Goal: Information Seeking & Learning: Learn about a topic

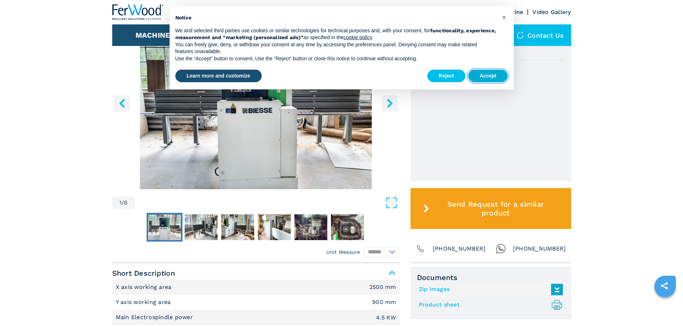
click at [487, 73] on button "Accept" at bounding box center [488, 76] width 40 height 13
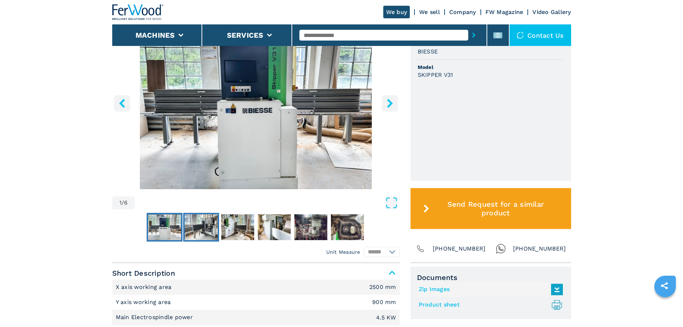
click at [200, 235] on img "Go to Slide 2" at bounding box center [201, 227] width 33 height 26
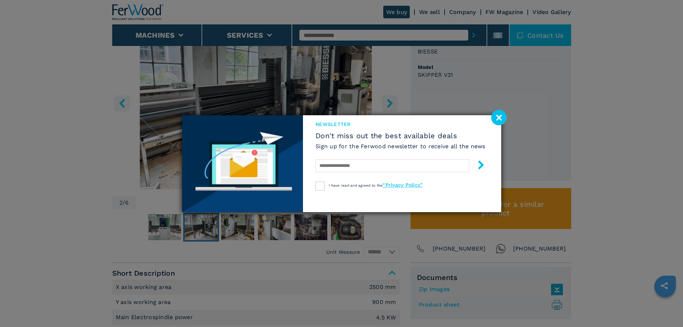
click at [499, 117] on image at bounding box center [498, 117] width 15 height 15
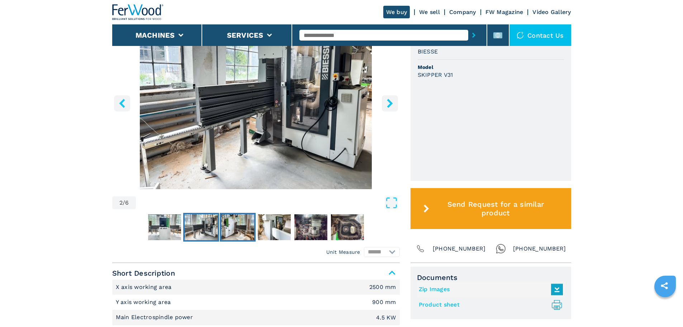
click at [231, 229] on img "Go to Slide 3" at bounding box center [237, 227] width 33 height 26
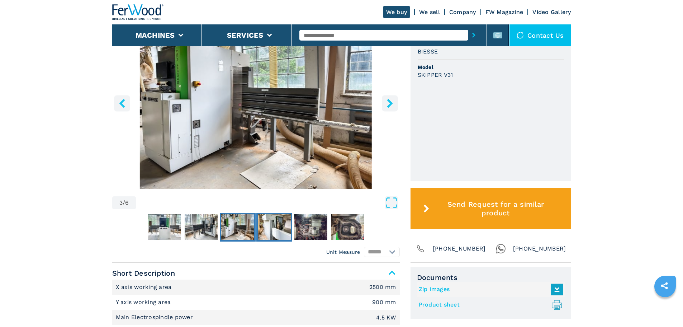
click at [280, 234] on img "Go to Slide 4" at bounding box center [274, 227] width 33 height 26
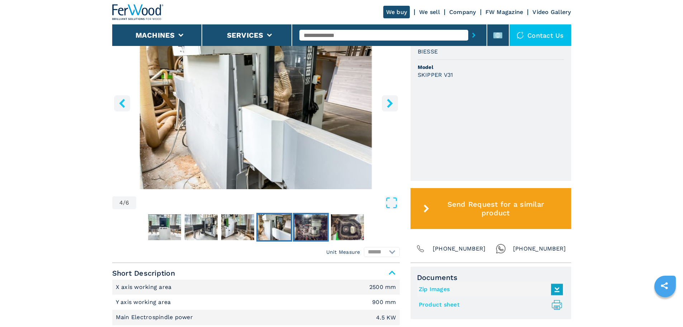
click at [313, 232] on img "Go to Slide 5" at bounding box center [310, 227] width 33 height 26
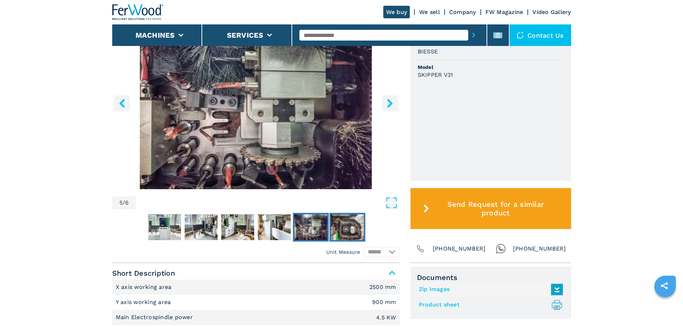
click at [353, 227] on img "Go to Slide 6" at bounding box center [347, 227] width 33 height 26
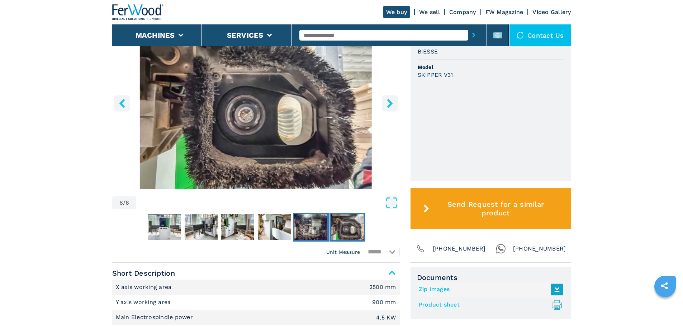
click at [303, 225] on img "Go to Slide 5" at bounding box center [310, 227] width 33 height 26
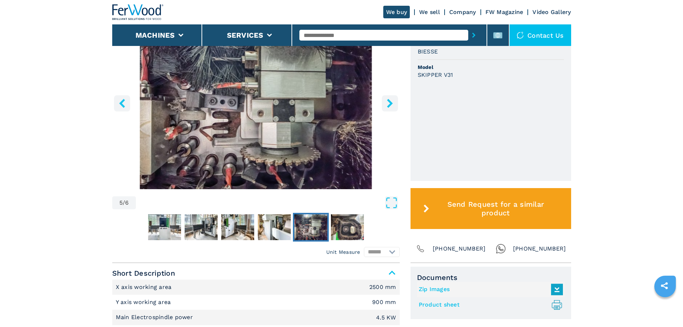
click at [262, 103] on img "Go to Slide 5" at bounding box center [256, 102] width 288 height 174
